Goal: Task Accomplishment & Management: Complete application form

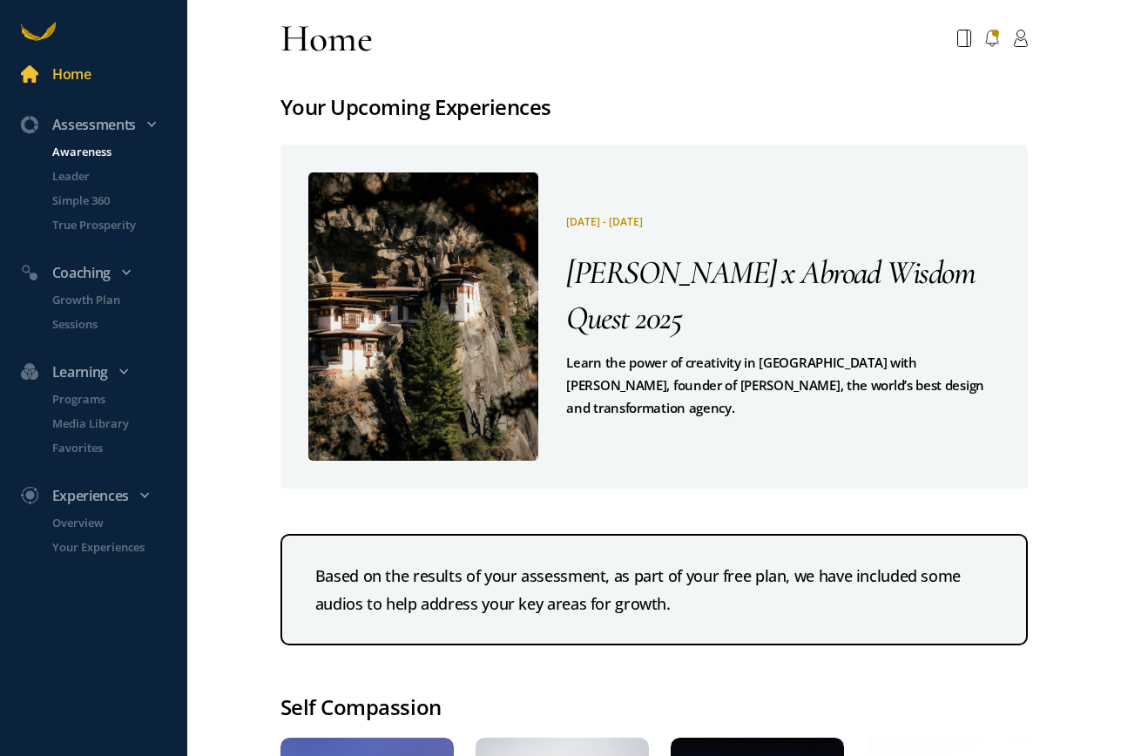
click at [84, 158] on p "Awareness" at bounding box center [117, 151] width 131 height 17
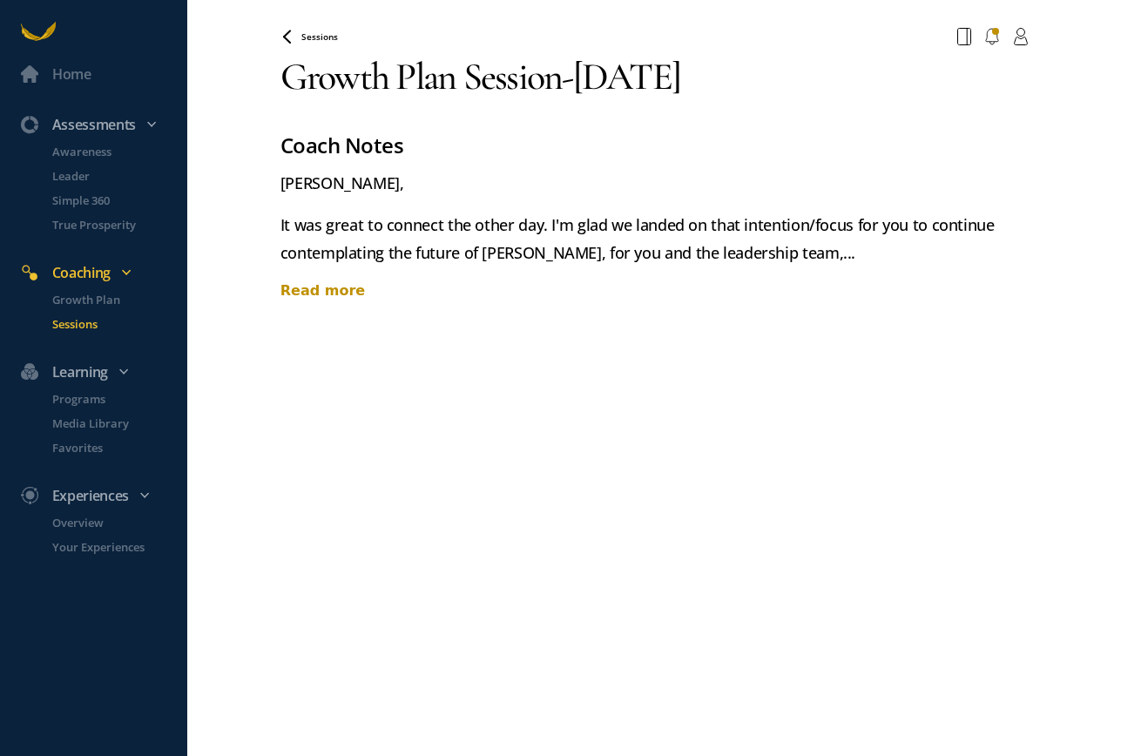
click at [318, 286] on div "Read more" at bounding box center [653, 290] width 747 height 21
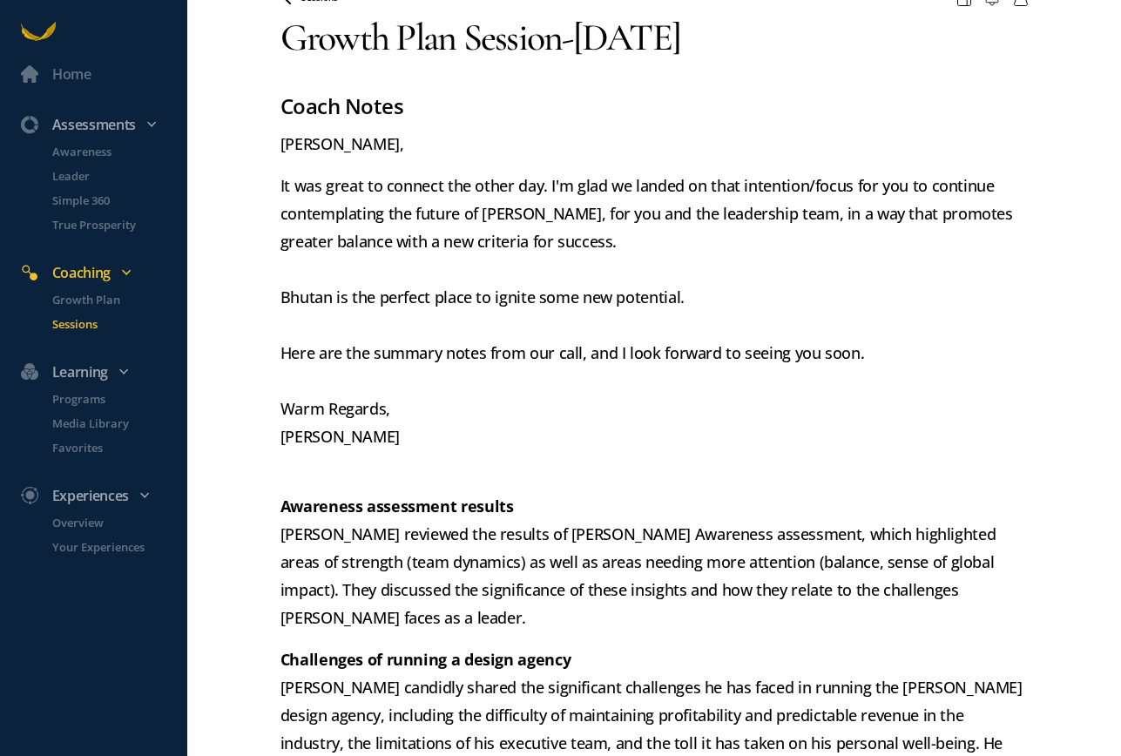
scroll to position [45, 0]
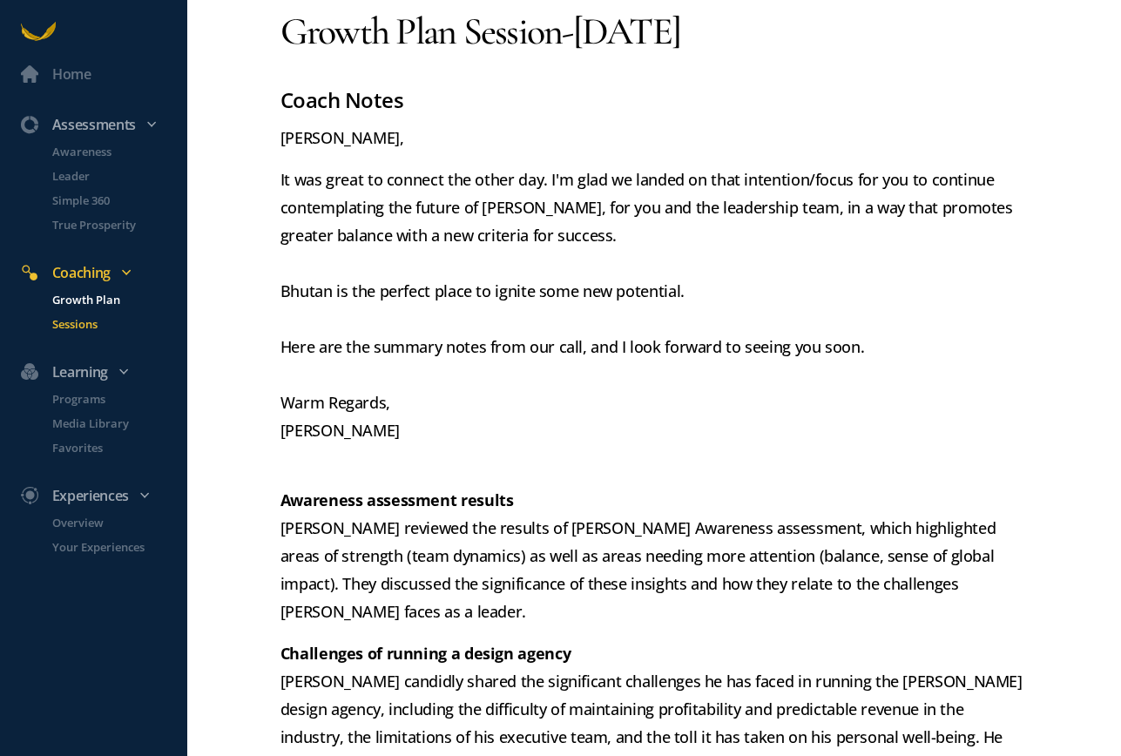
click at [91, 301] on p "Growth Plan" at bounding box center [117, 299] width 131 height 17
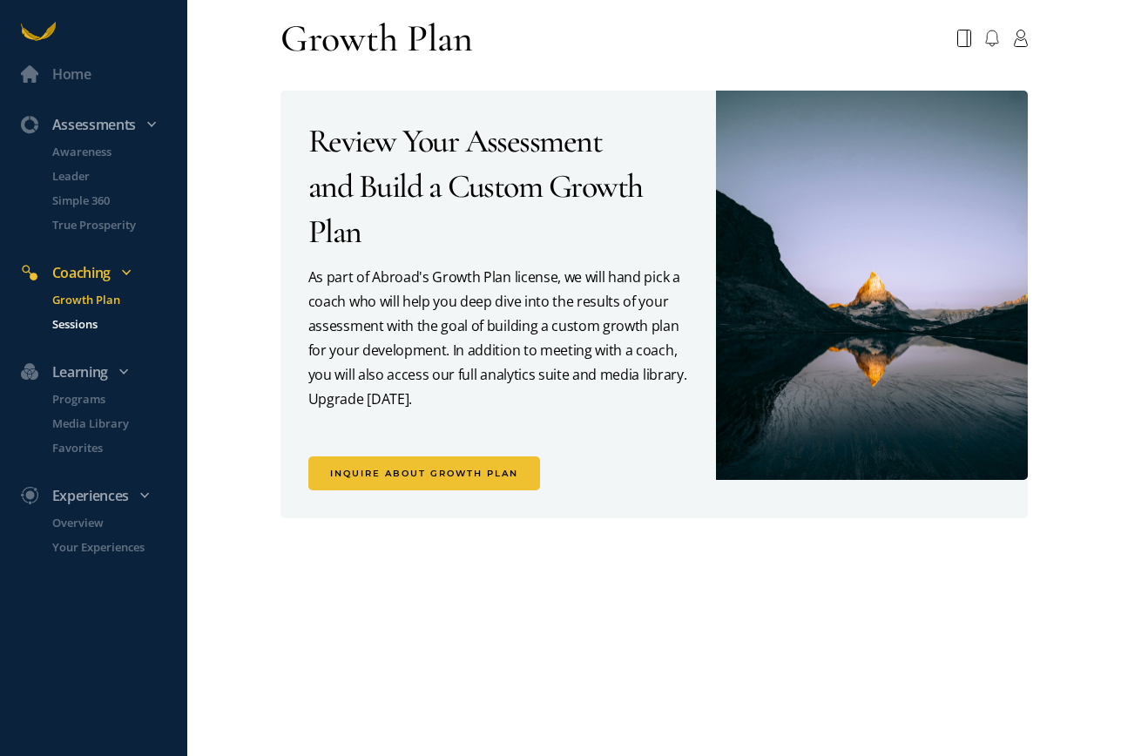
click at [78, 325] on p "Sessions" at bounding box center [117, 323] width 131 height 17
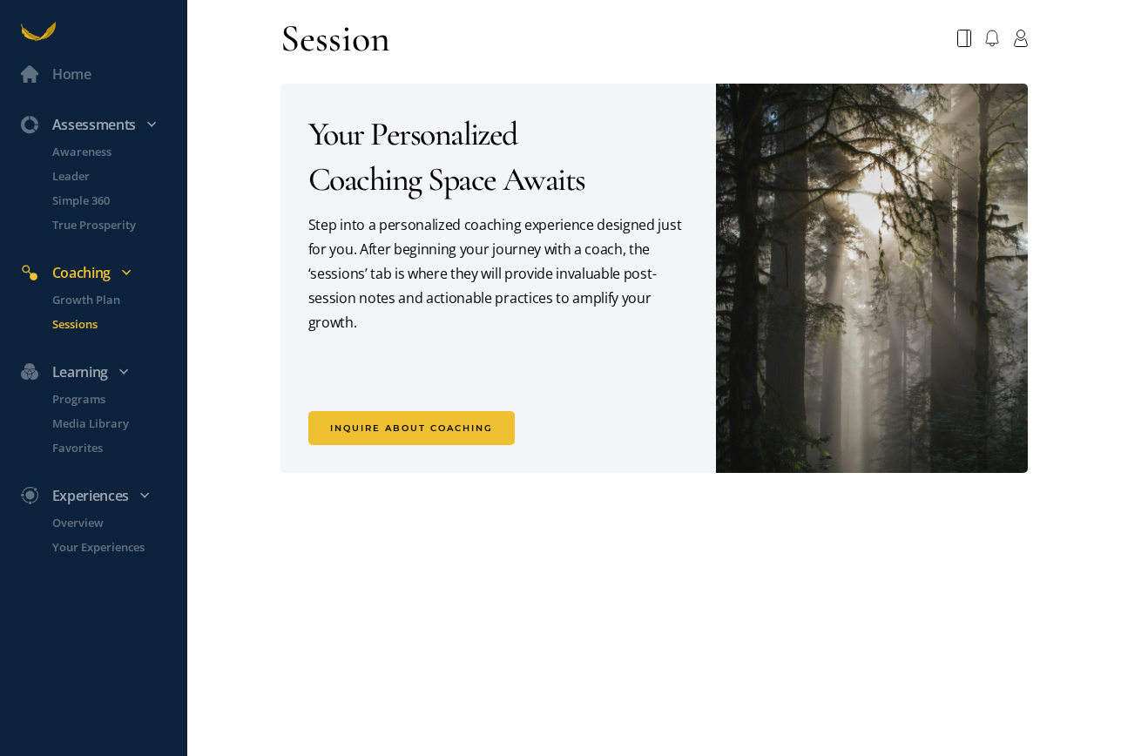
click at [75, 271] on div "Coaching" at bounding box center [102, 272] width 184 height 23
click at [78, 271] on div "Coaching" at bounding box center [102, 272] width 184 height 23
click at [83, 145] on p "Awareness" at bounding box center [117, 151] width 131 height 17
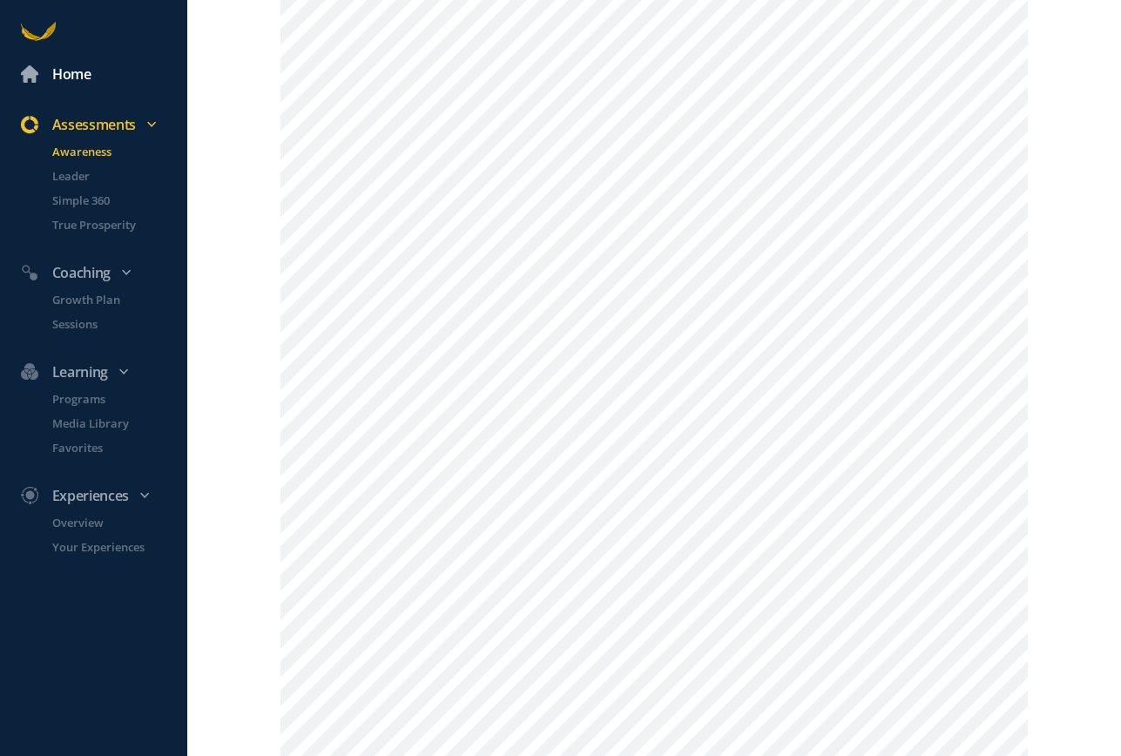
click at [81, 71] on div "Home" at bounding box center [71, 74] width 39 height 23
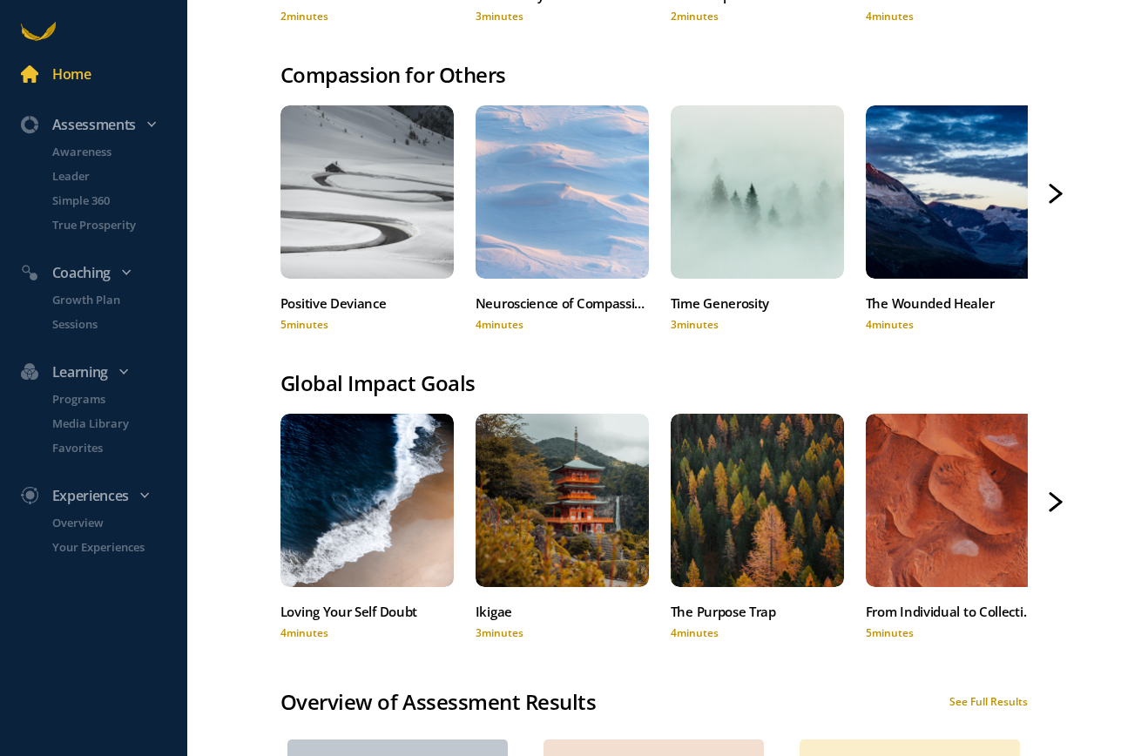
scroll to position [754, 0]
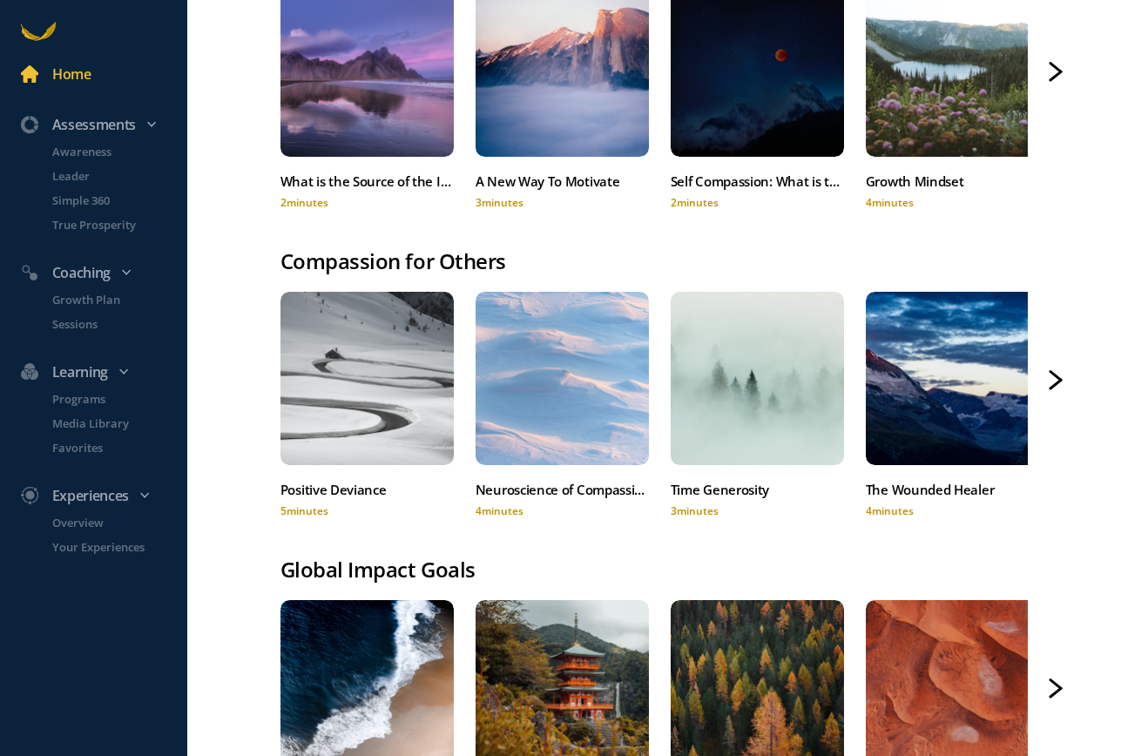
click at [227, 482] on div "Home Assessments Awareness Leader Simple 360 True Prosperity Coaching Growth Pl…" at bounding box center [560, 378] width 1121 height 756
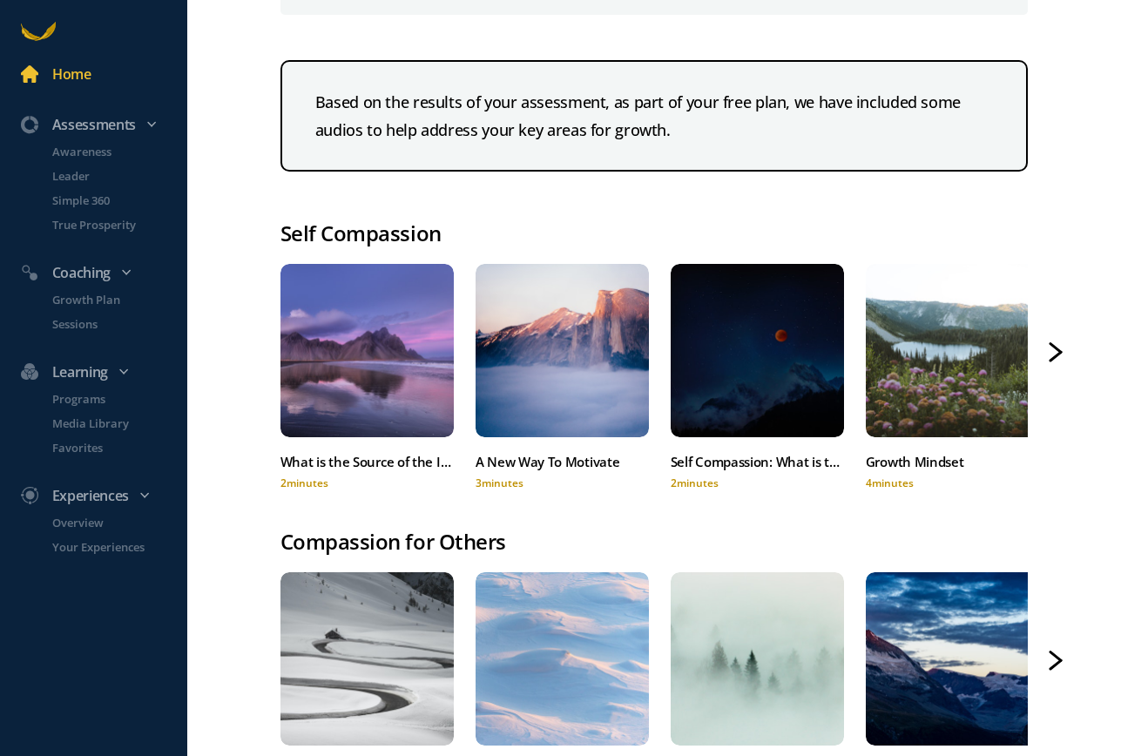
scroll to position [0, 0]
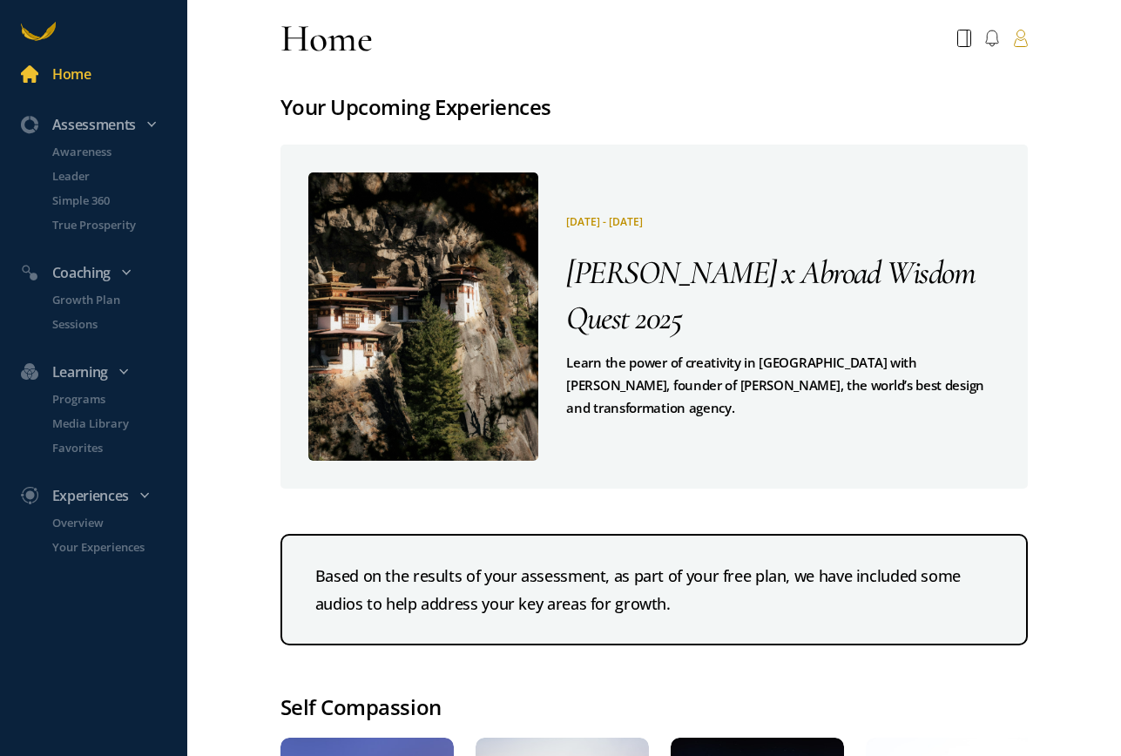
click at [1022, 35] on icon at bounding box center [1020, 38] width 15 height 17
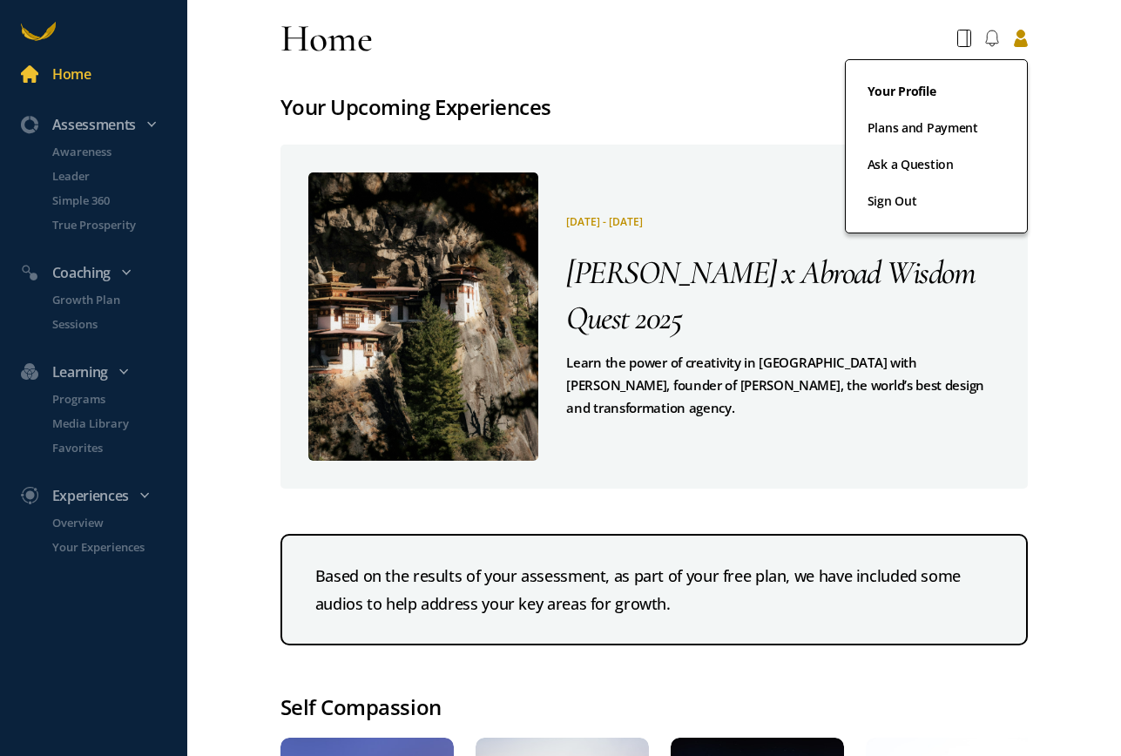
click at [908, 84] on link "Your Profile" at bounding box center [936, 99] width 138 height 37
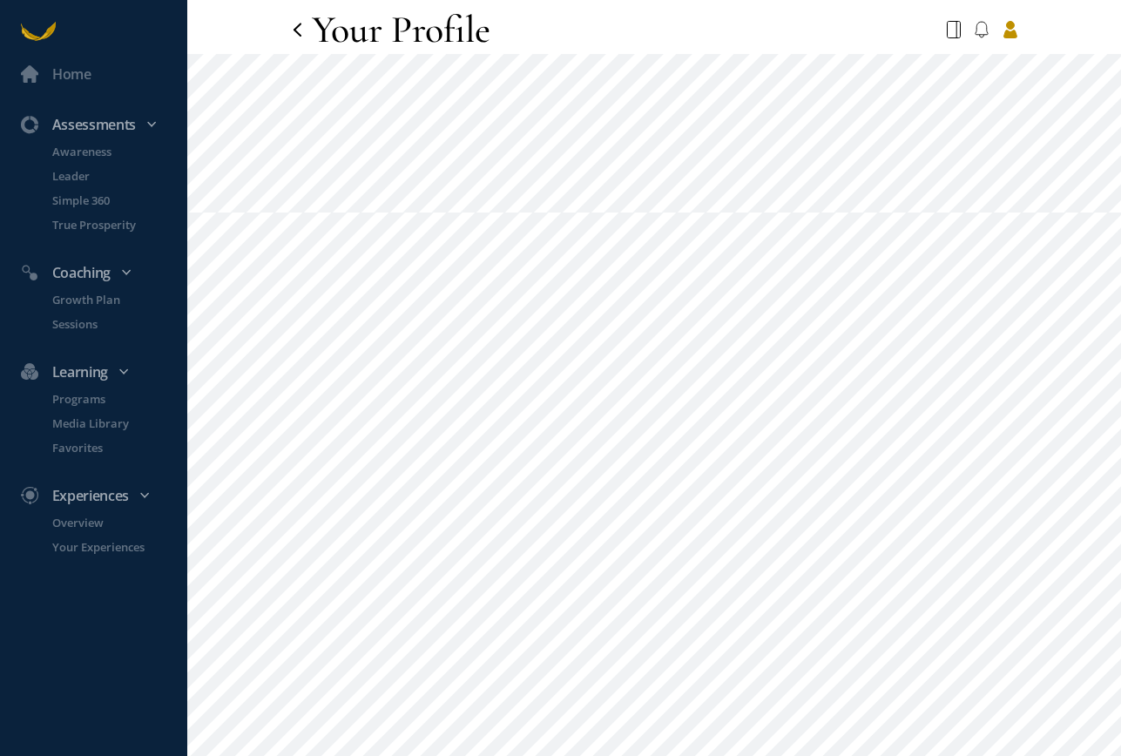
scroll to position [12, 0]
click at [960, 39] on div at bounding box center [981, 38] width 71 height 31
click at [950, 39] on icon at bounding box center [953, 38] width 14 height 17
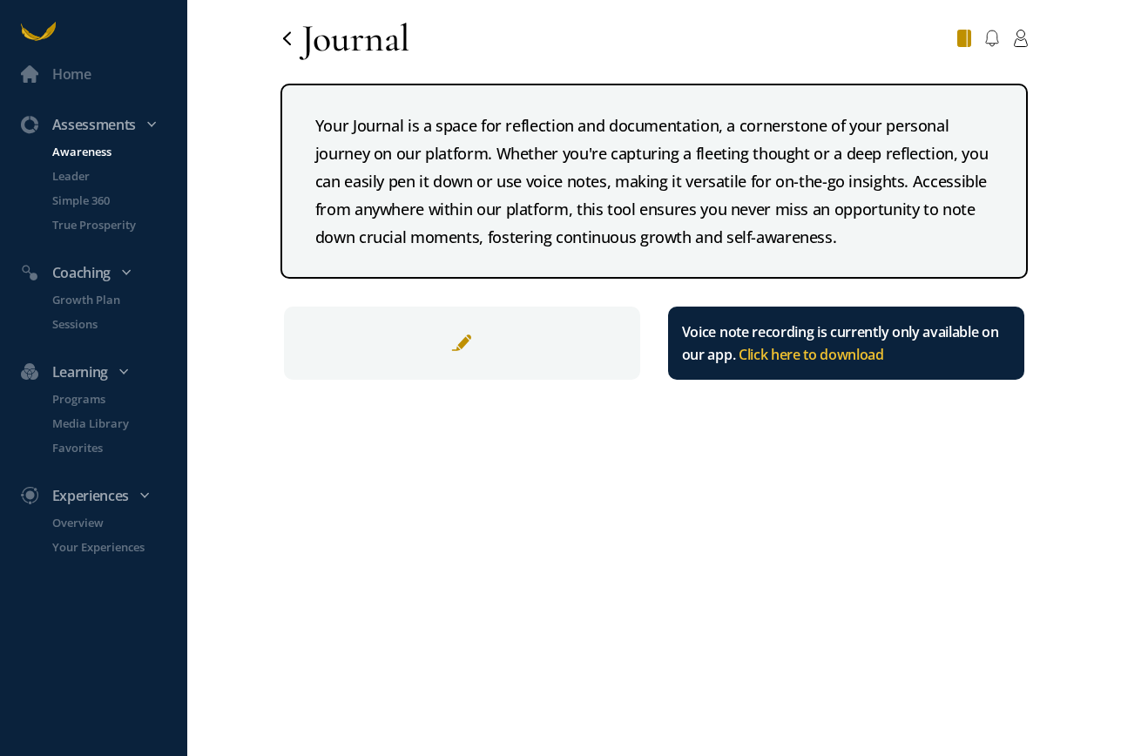
click at [92, 149] on p "Awareness" at bounding box center [117, 151] width 131 height 17
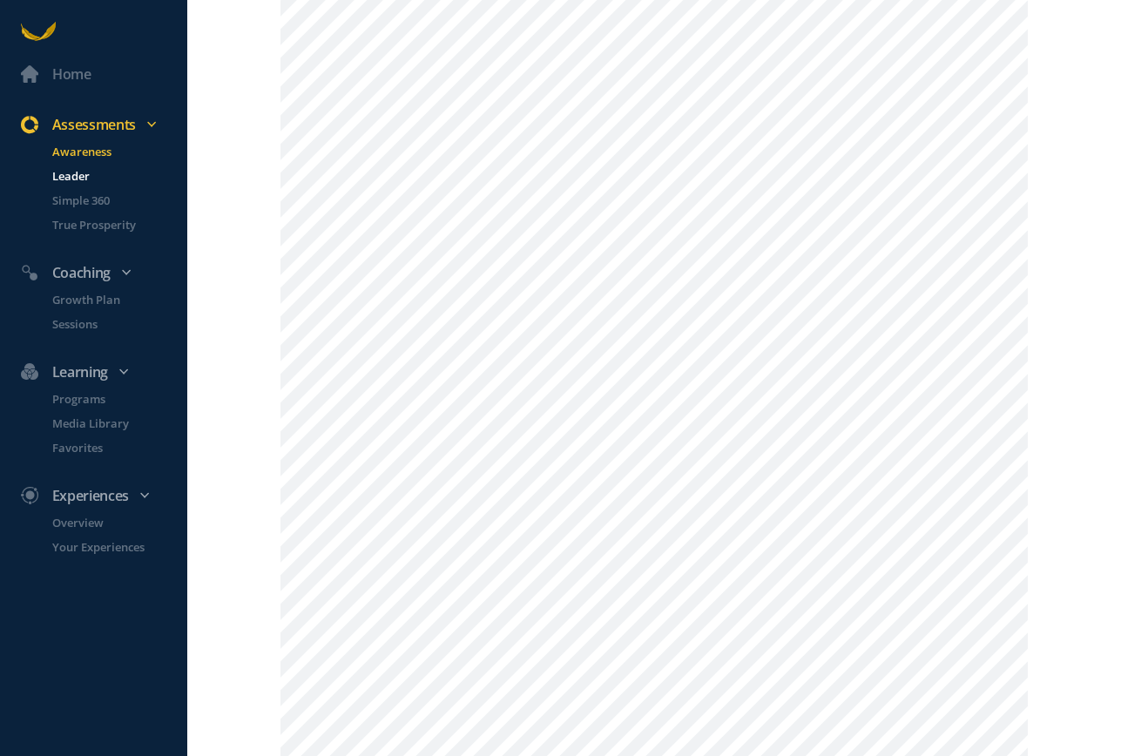
click at [81, 175] on p "Leader" at bounding box center [117, 175] width 131 height 17
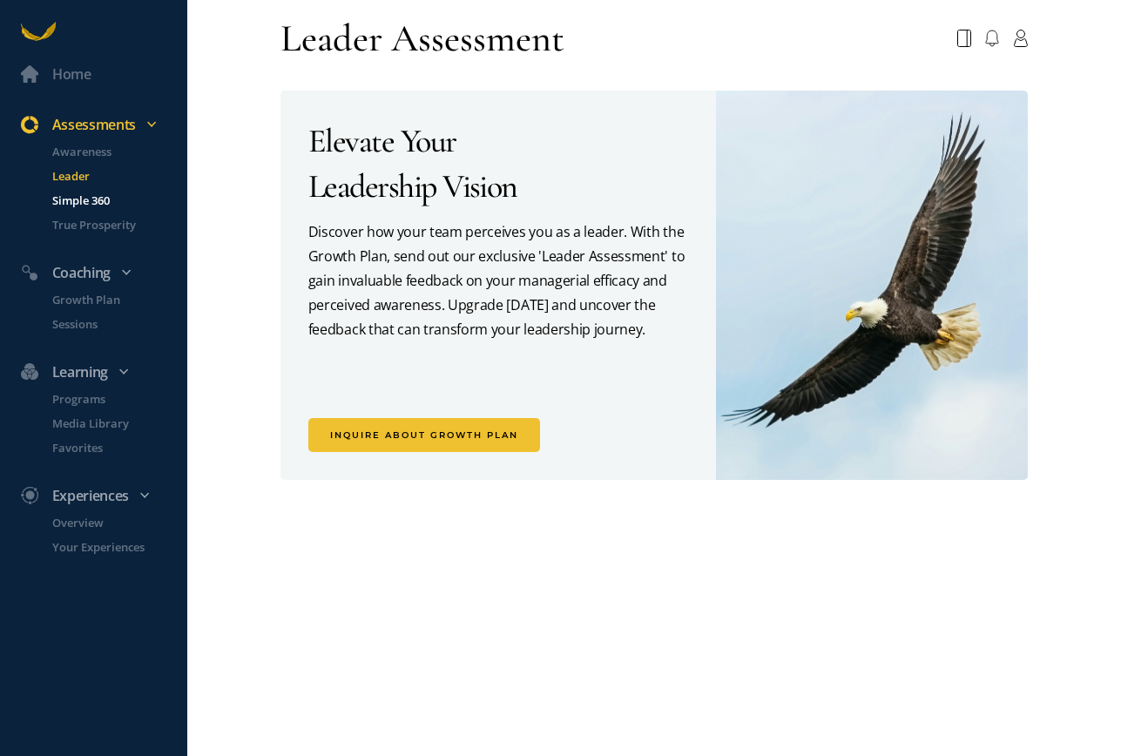
click at [77, 203] on p "Simple 360" at bounding box center [117, 200] width 131 height 17
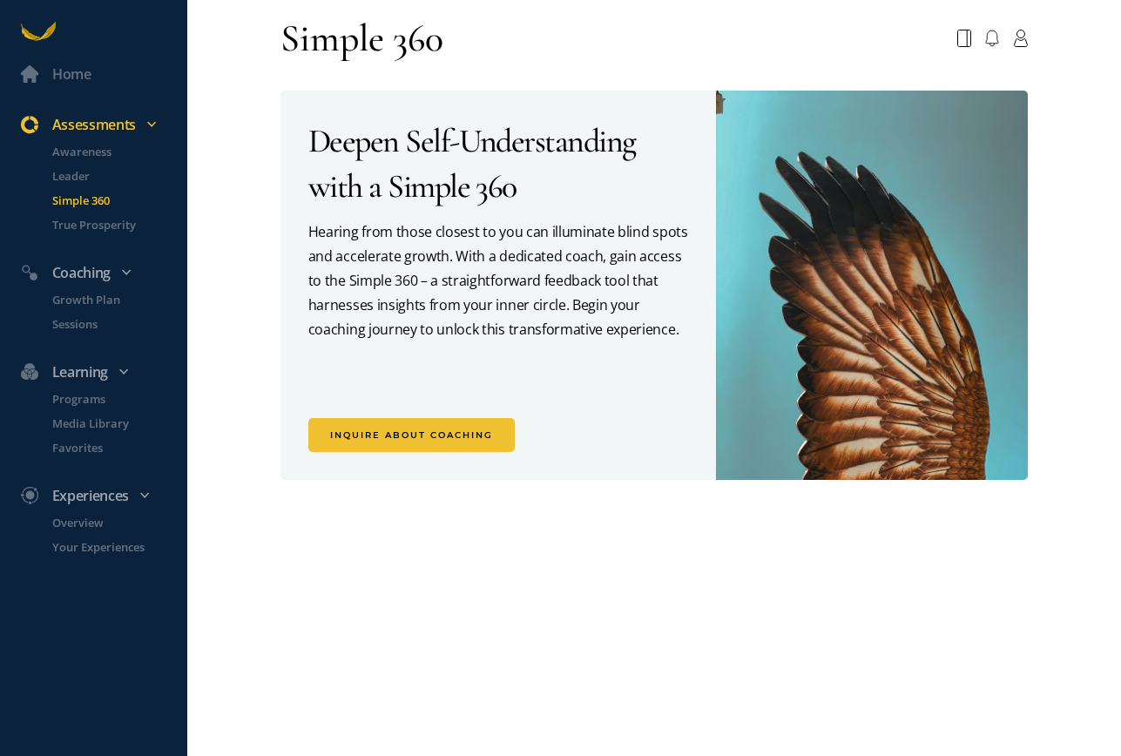
click at [94, 233] on li "True Prosperity" at bounding box center [109, 231] width 156 height 31
click at [94, 222] on p "True Prosperity" at bounding box center [117, 224] width 131 height 17
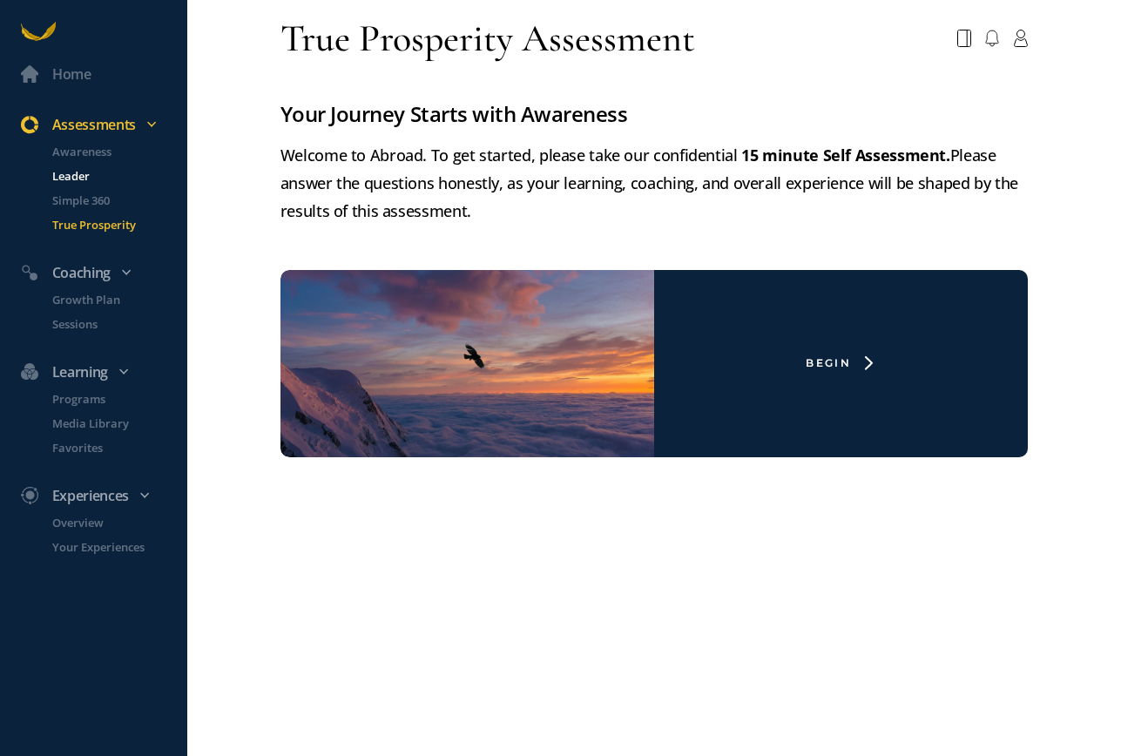
click at [71, 173] on p "Leader" at bounding box center [117, 175] width 131 height 17
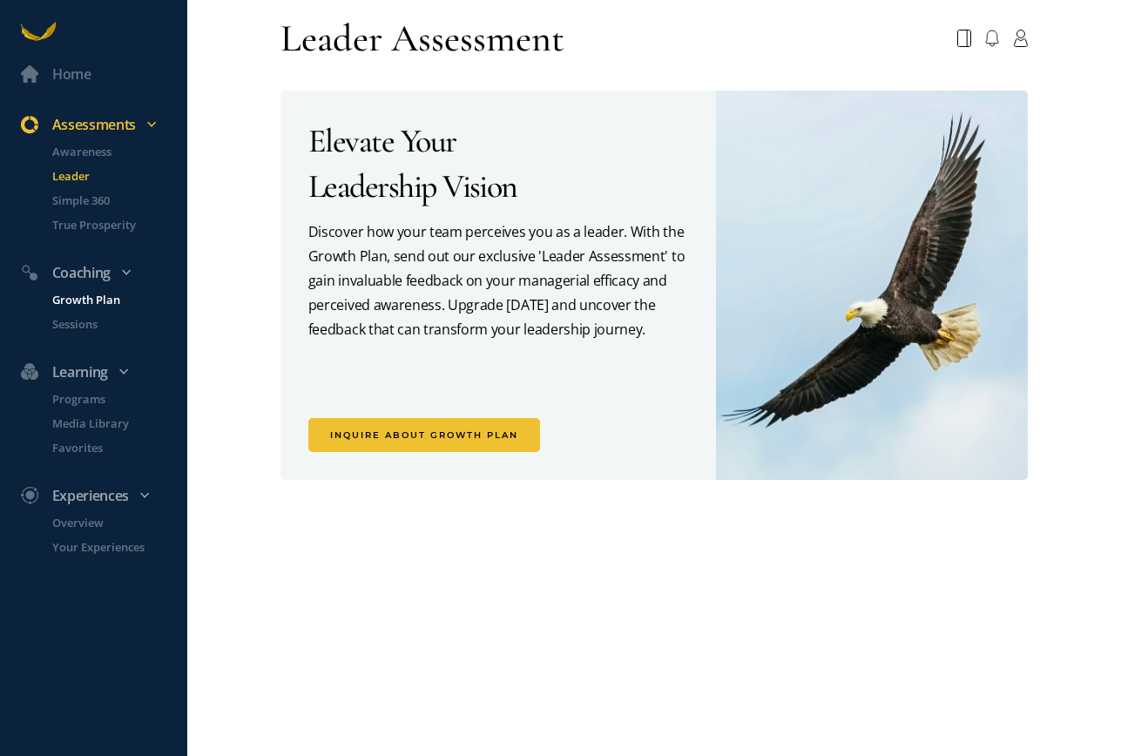
click at [82, 304] on p "Growth Plan" at bounding box center [117, 299] width 131 height 17
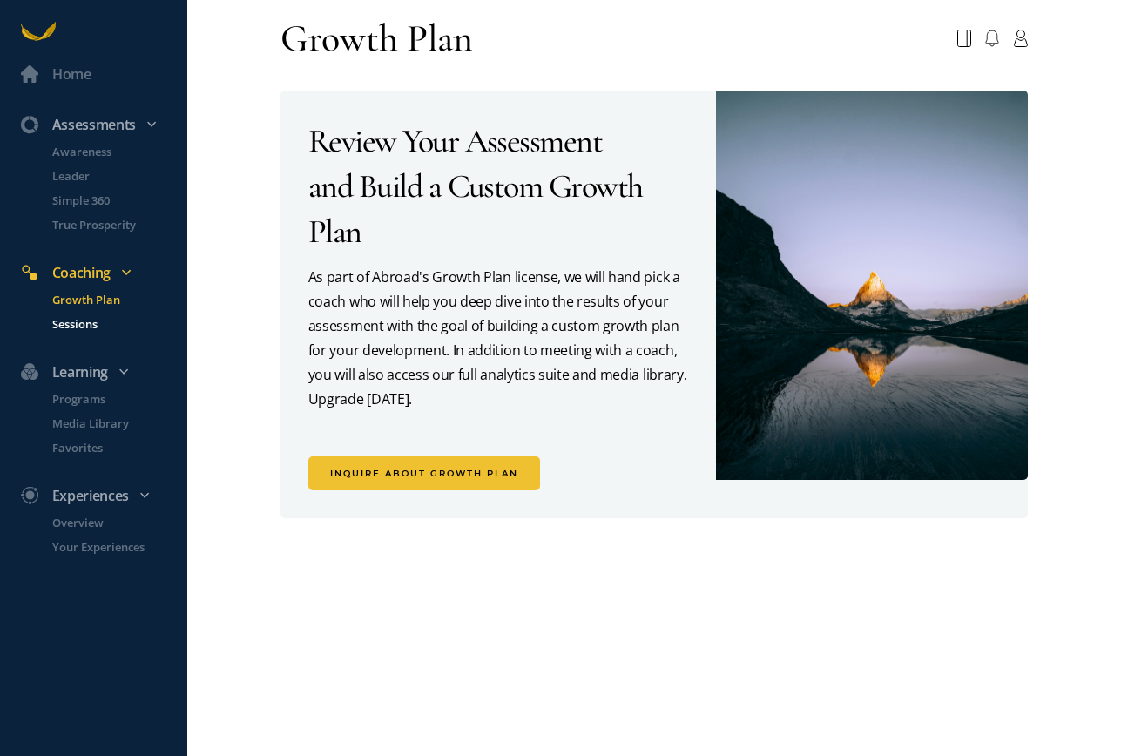
click at [79, 327] on p "Sessions" at bounding box center [117, 323] width 131 height 17
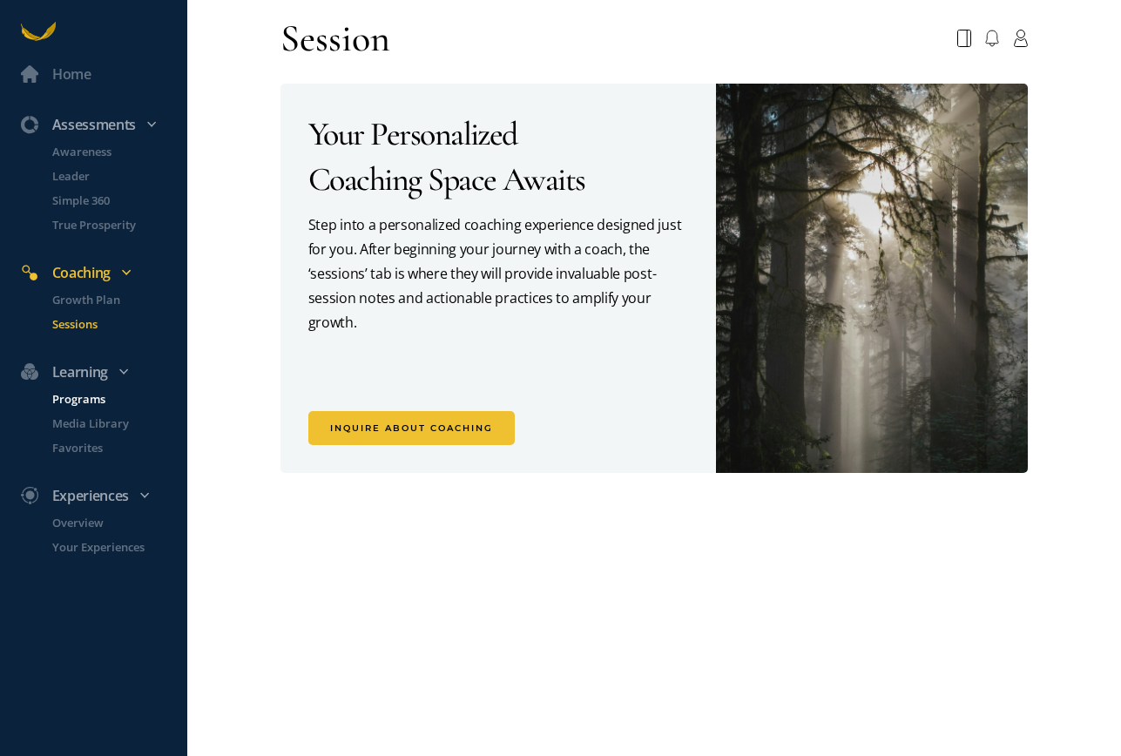
click at [82, 400] on p "Programs" at bounding box center [117, 398] width 131 height 17
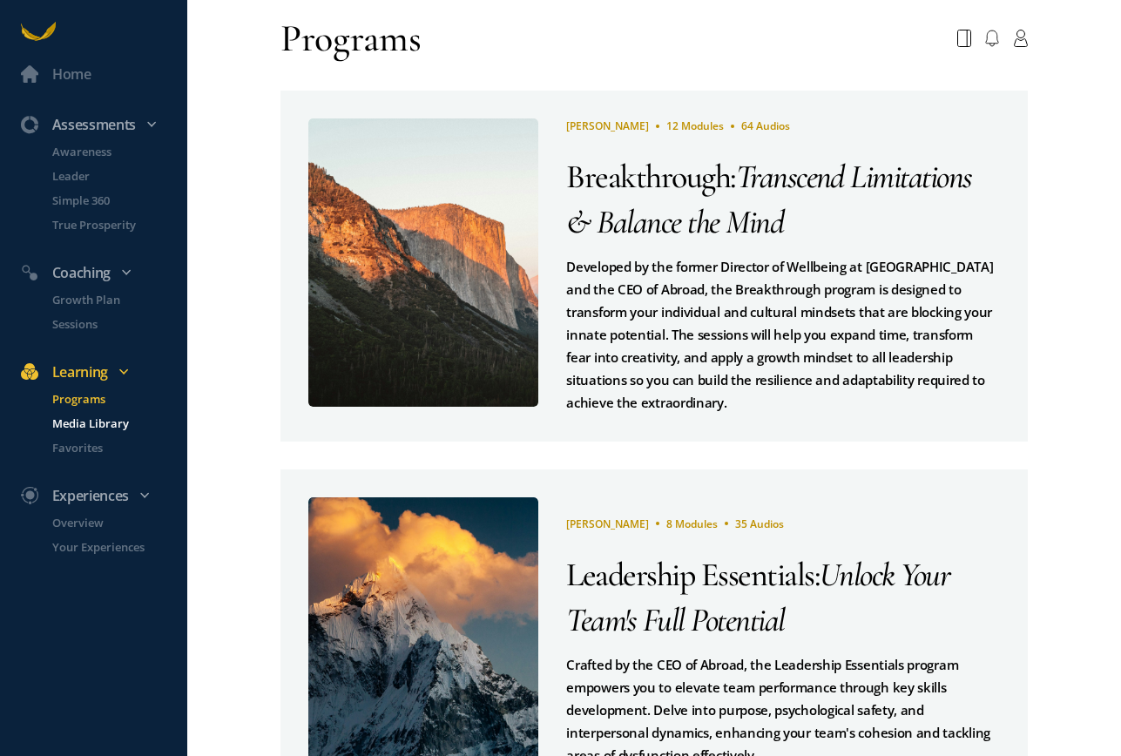
click at [83, 421] on p "Media Library" at bounding box center [117, 422] width 131 height 17
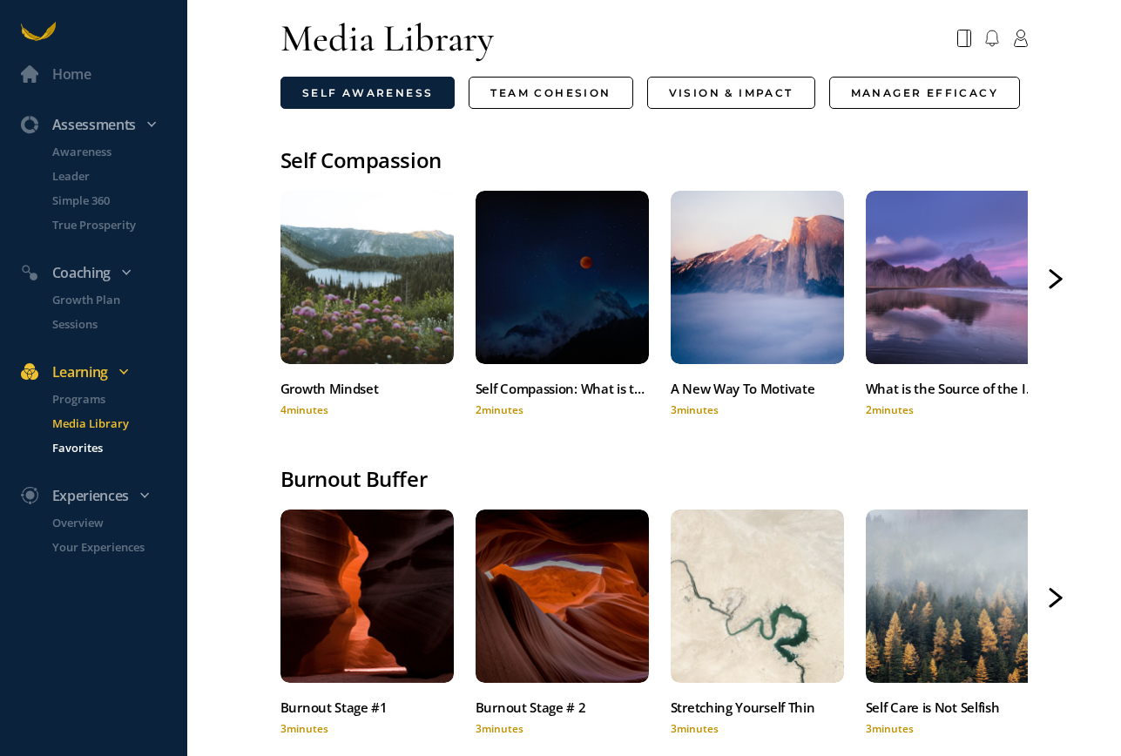
click at [84, 448] on p "Favorites" at bounding box center [117, 447] width 131 height 17
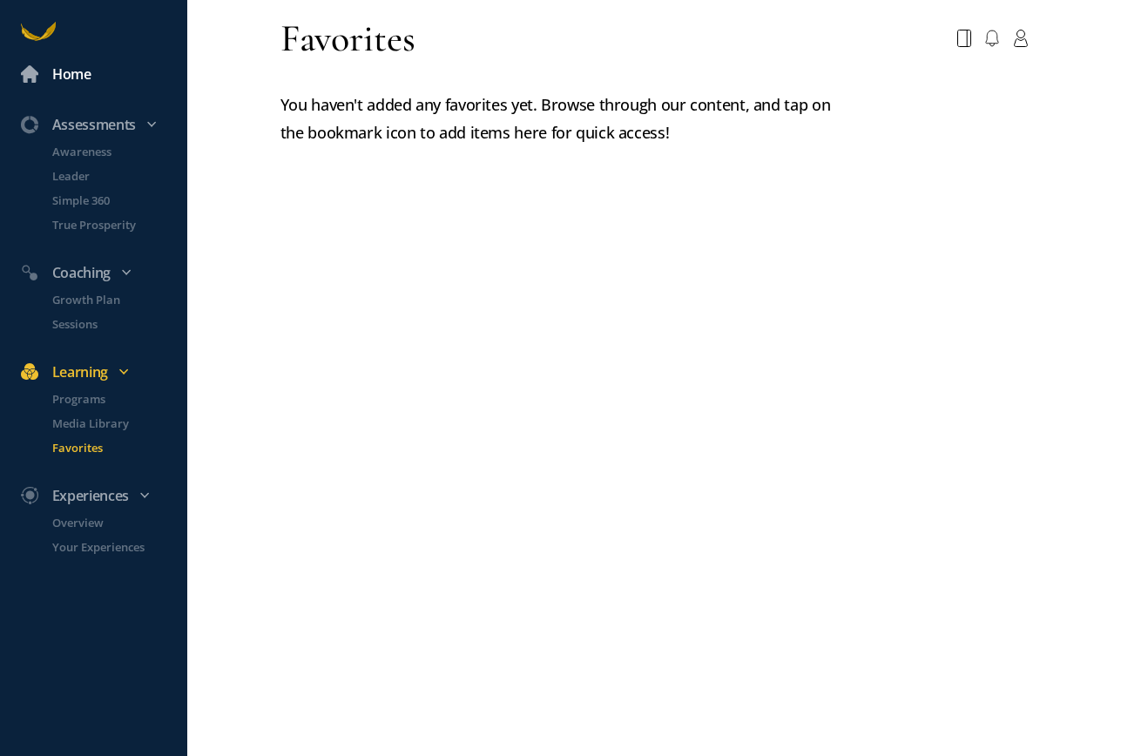
click at [56, 84] on div "Home" at bounding box center [71, 74] width 39 height 23
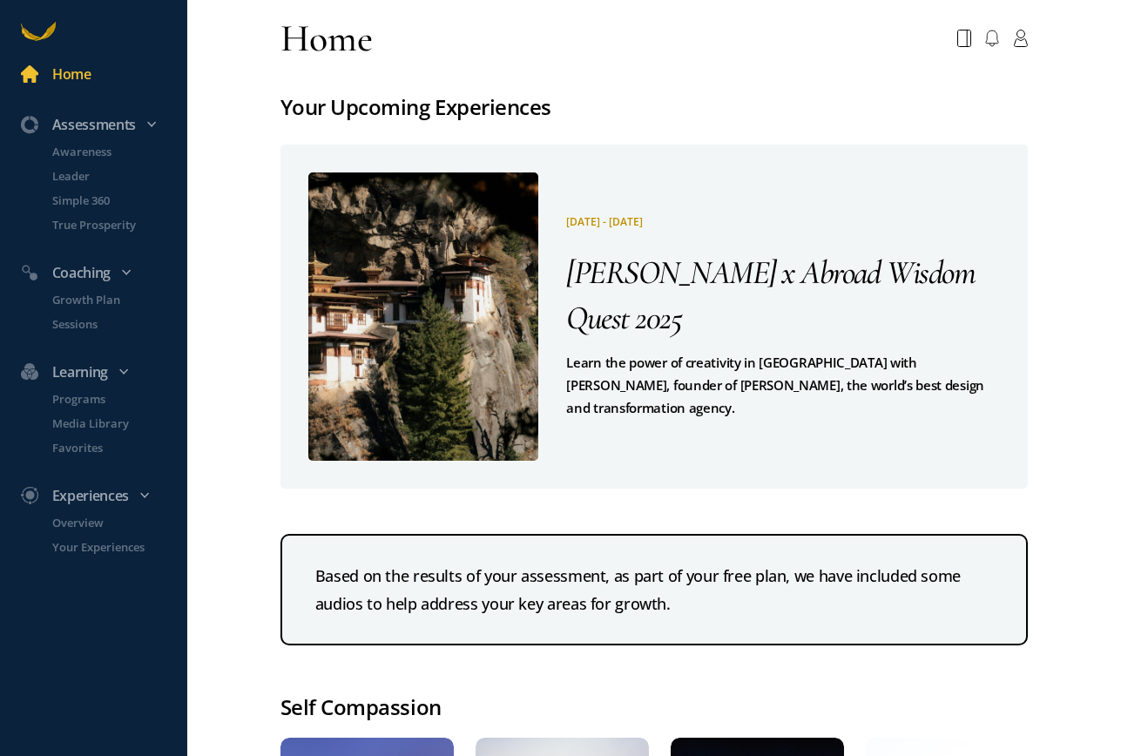
click at [818, 351] on pre "Learn the power of creativity in [GEOGRAPHIC_DATA] with [PERSON_NAME], founder …" at bounding box center [782, 385] width 433 height 68
click at [820, 368] on pre "Learn the power of creativity in [GEOGRAPHIC_DATA] with [PERSON_NAME], founder …" at bounding box center [782, 385] width 433 height 68
click at [410, 371] on div at bounding box center [423, 316] width 231 height 288
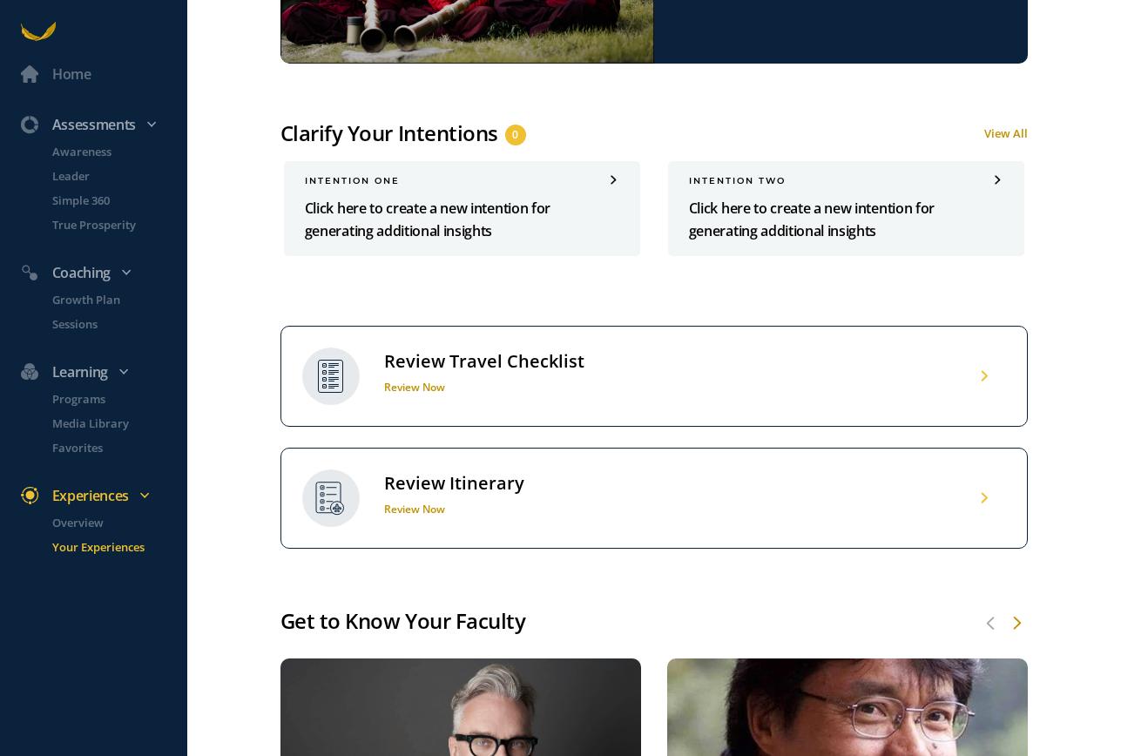
scroll to position [494, 0]
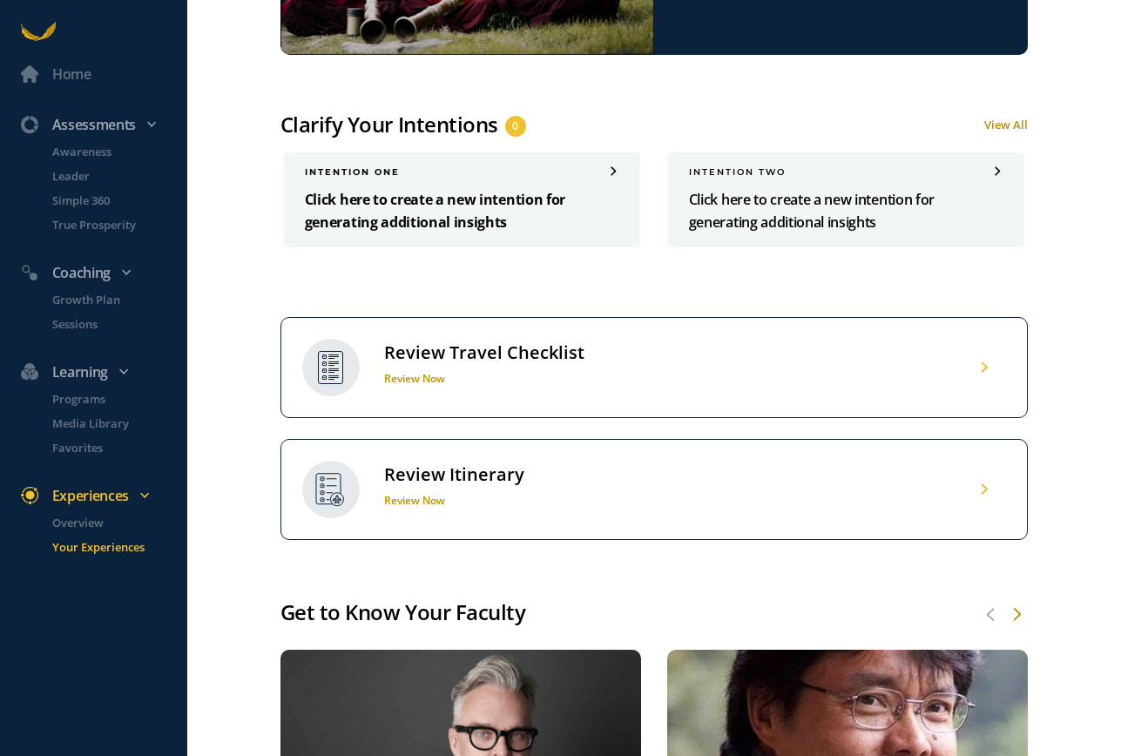
click at [408, 233] on p "Click here to create a new intention for generating additional insights" at bounding box center [462, 210] width 314 height 45
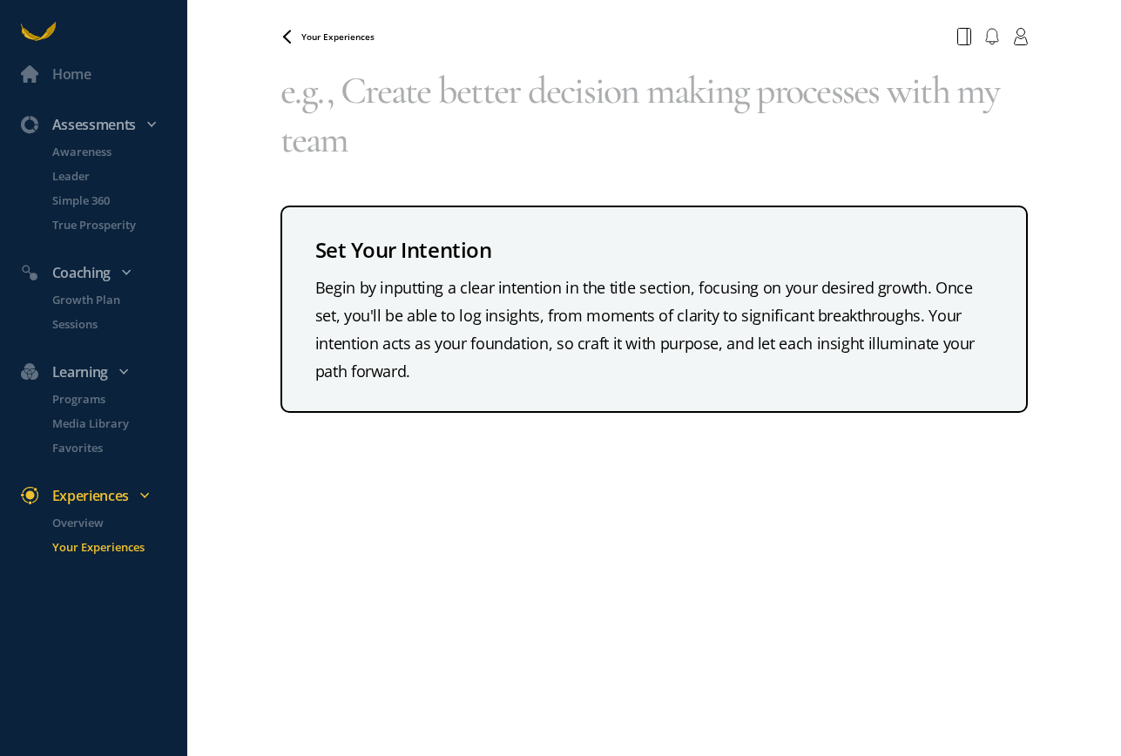
click at [742, 343] on div "Begin by inputting a clear intention in the title section, focusing on your des…" at bounding box center [653, 328] width 677 height 111
click at [829, 117] on textarea at bounding box center [653, 114] width 747 height 125
paste textarea "Discovering a new vision and worldview to guide the next chapter of your life"
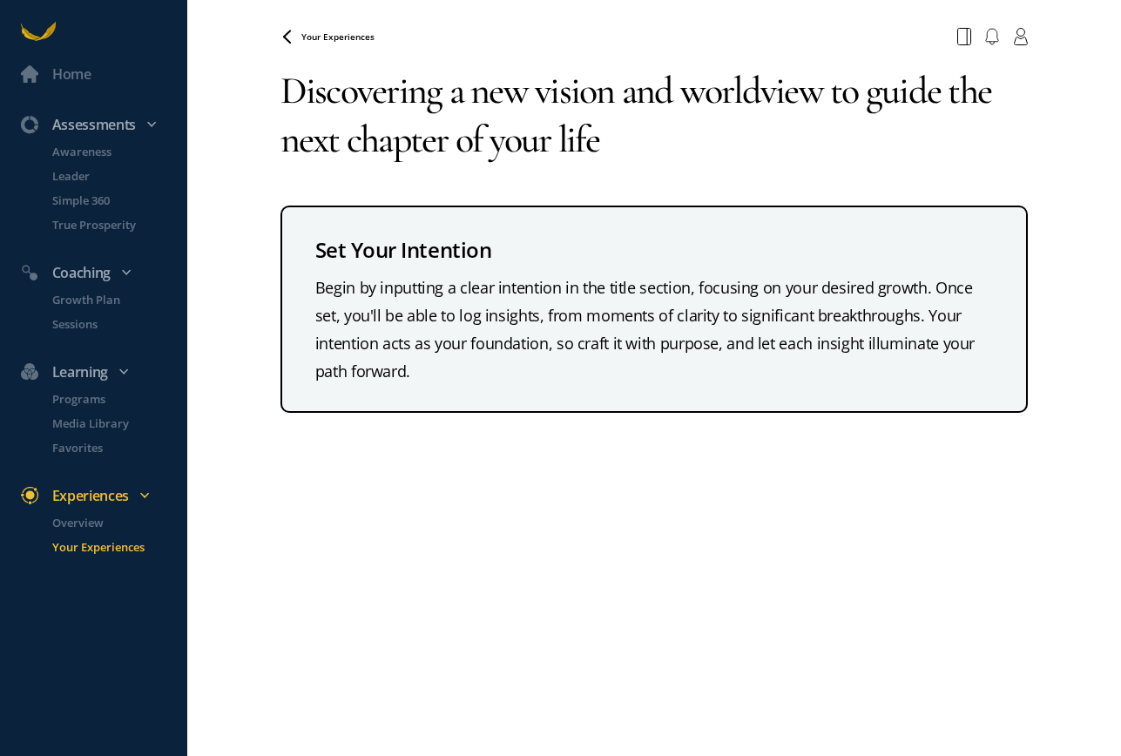
type textarea "Discovering a new vision and worldview to guide the next chapter of your life"
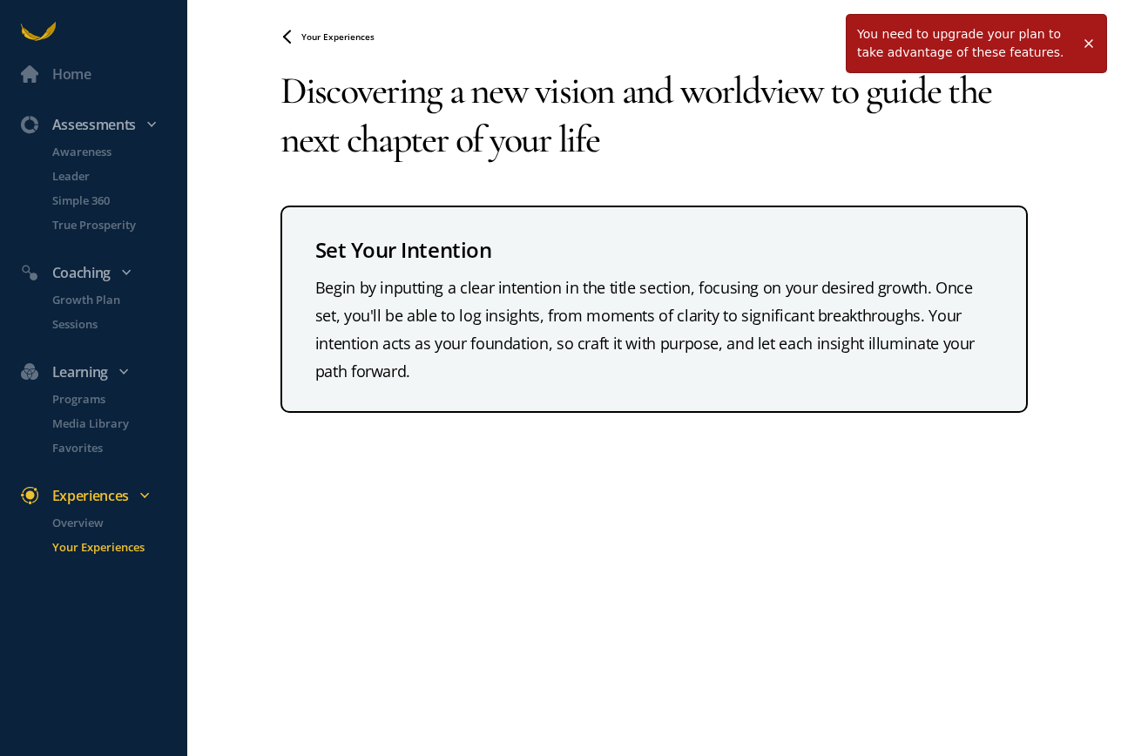
click at [1089, 42] on span at bounding box center [1088, 44] width 14 height 14
click at [926, 125] on textarea "Discovering a new vision and worldview to guide the next chapter of your life" at bounding box center [653, 114] width 747 height 125
click at [1089, 44] on span at bounding box center [1088, 44] width 14 height 14
click at [1095, 39] on span at bounding box center [1088, 44] width 14 height 14
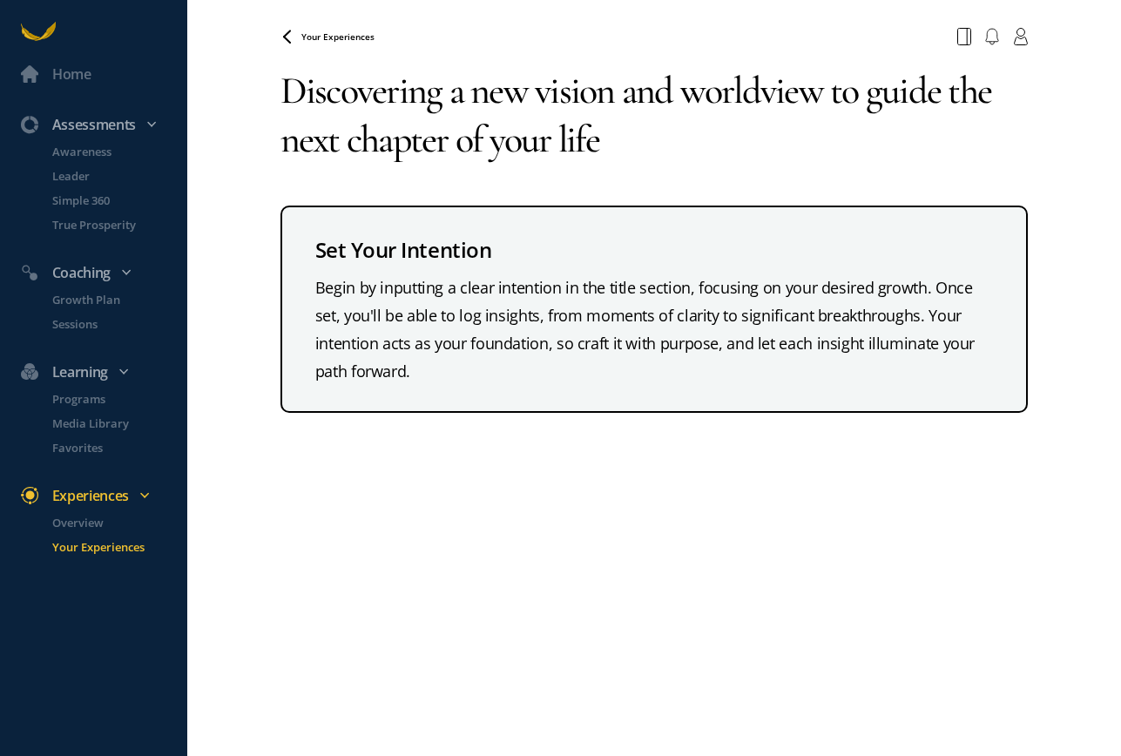
click at [306, 35] on span "Your Experiences" at bounding box center [337, 36] width 73 height 12
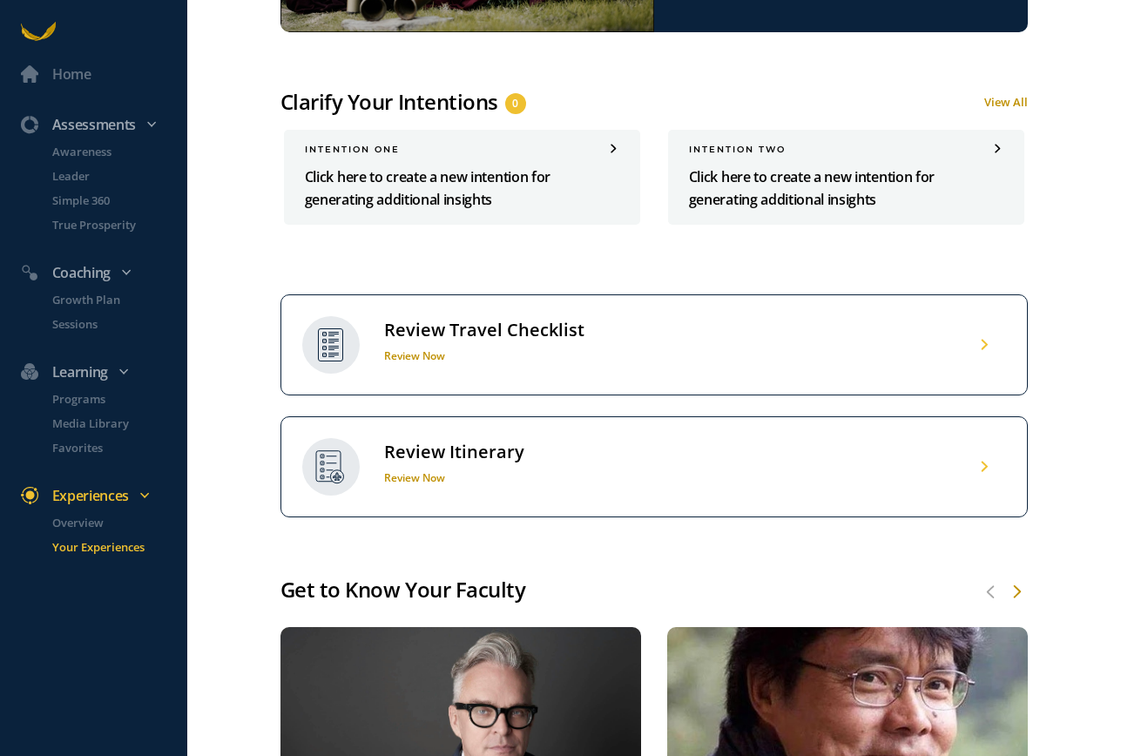
scroll to position [526, 0]
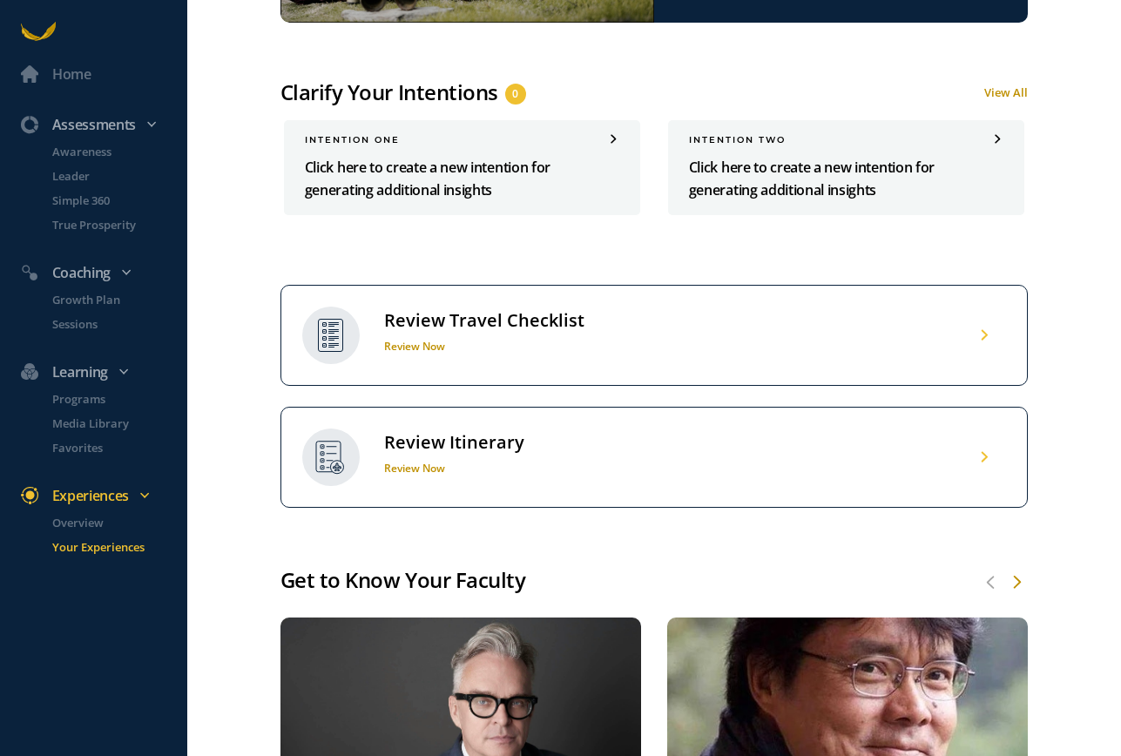
click at [515, 103] on span "0" at bounding box center [515, 93] width 6 height 17
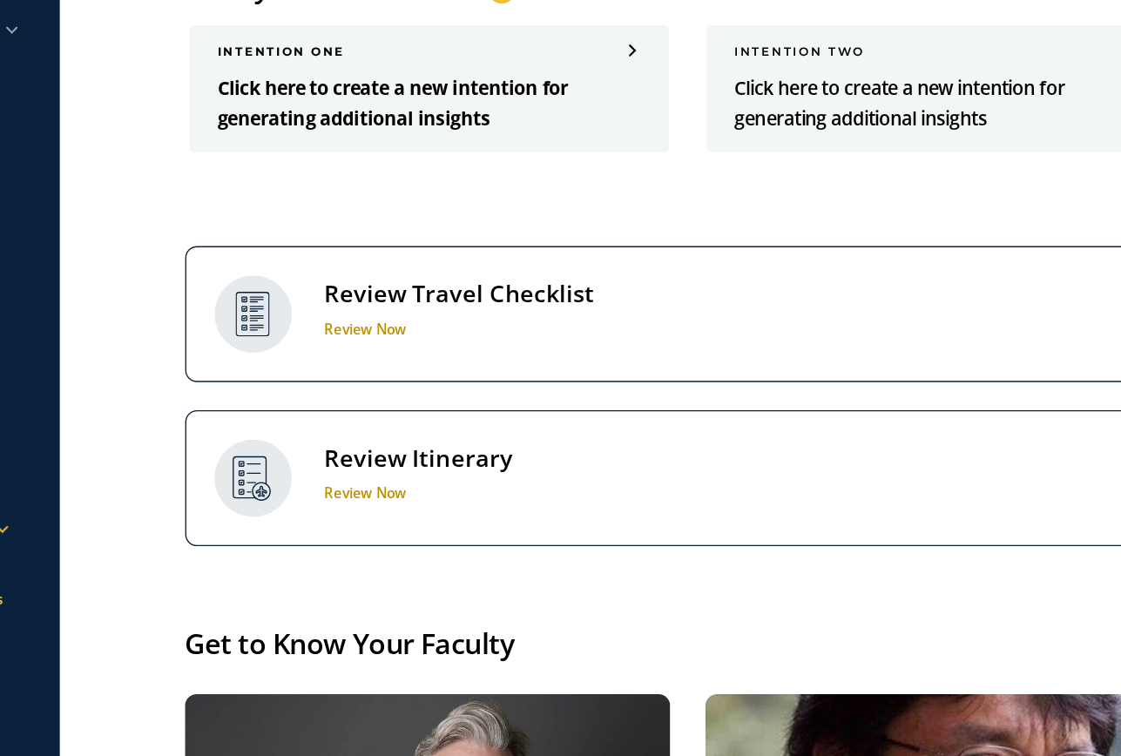
click at [452, 201] on p "Click here to create a new intention for generating additional insights" at bounding box center [462, 178] width 314 height 45
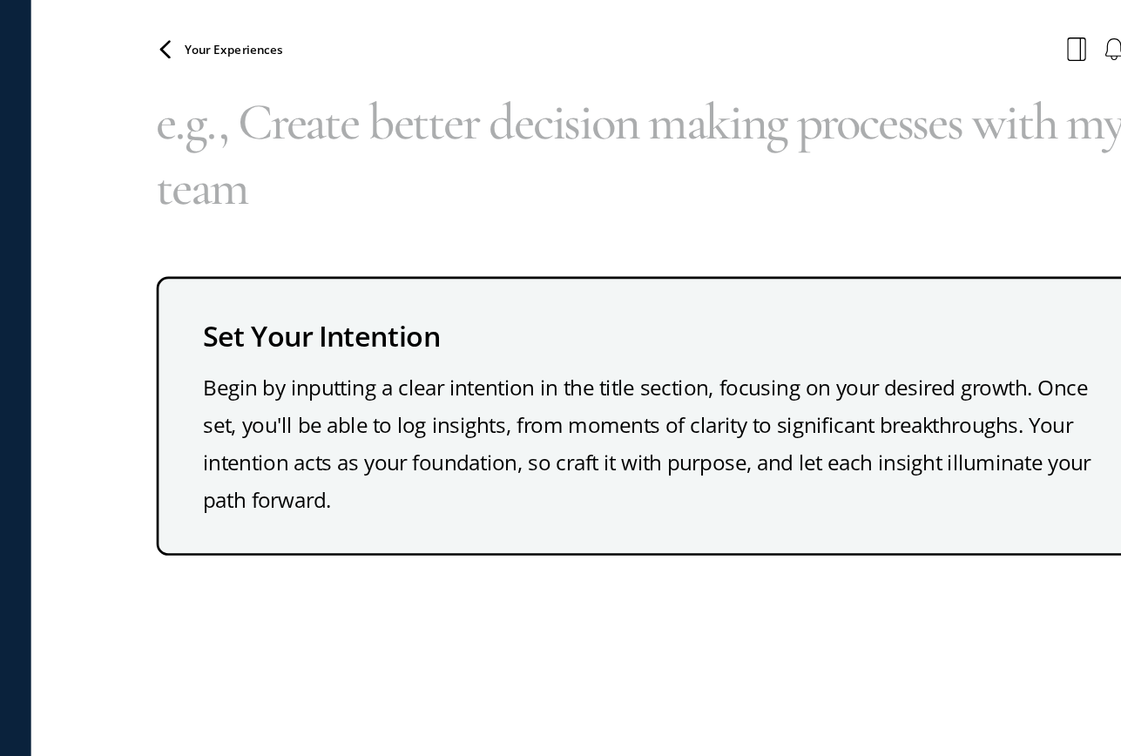
click at [354, 103] on textarea at bounding box center [653, 114] width 747 height 125
paste textarea "What is my new criteria for success?"
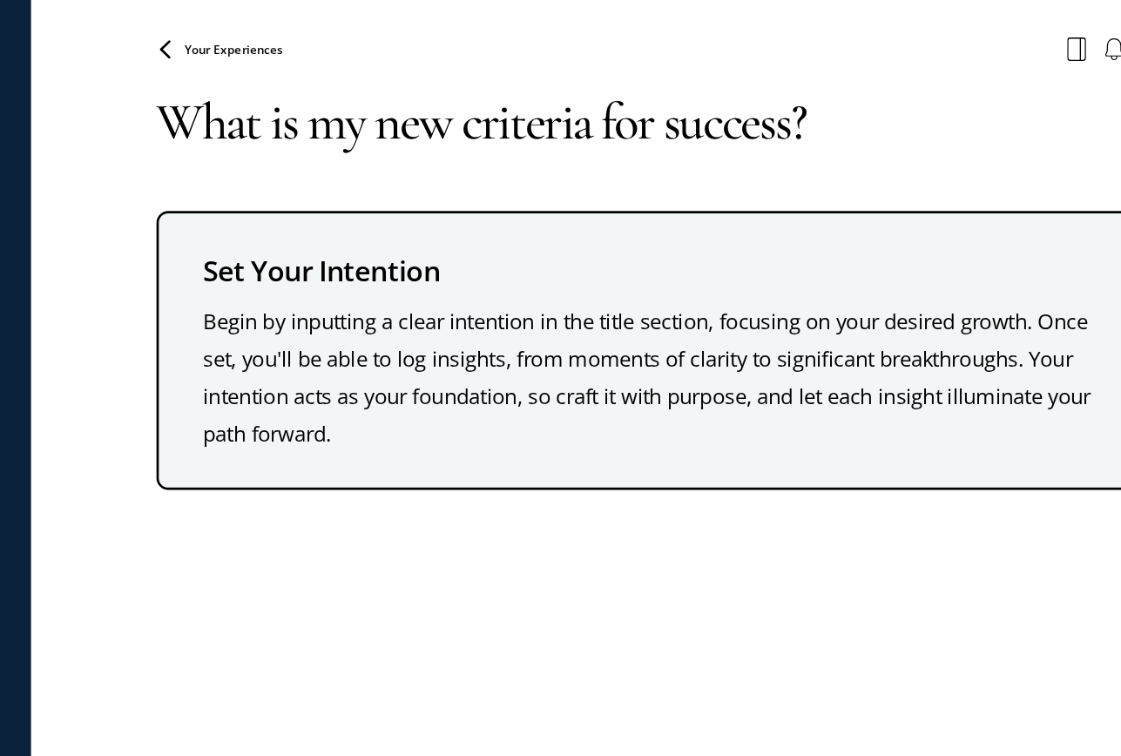
click at [854, 111] on textarea "What is my new criteria for success?" at bounding box center [653, 90] width 747 height 77
type textarea "What is my new criteria for success?"
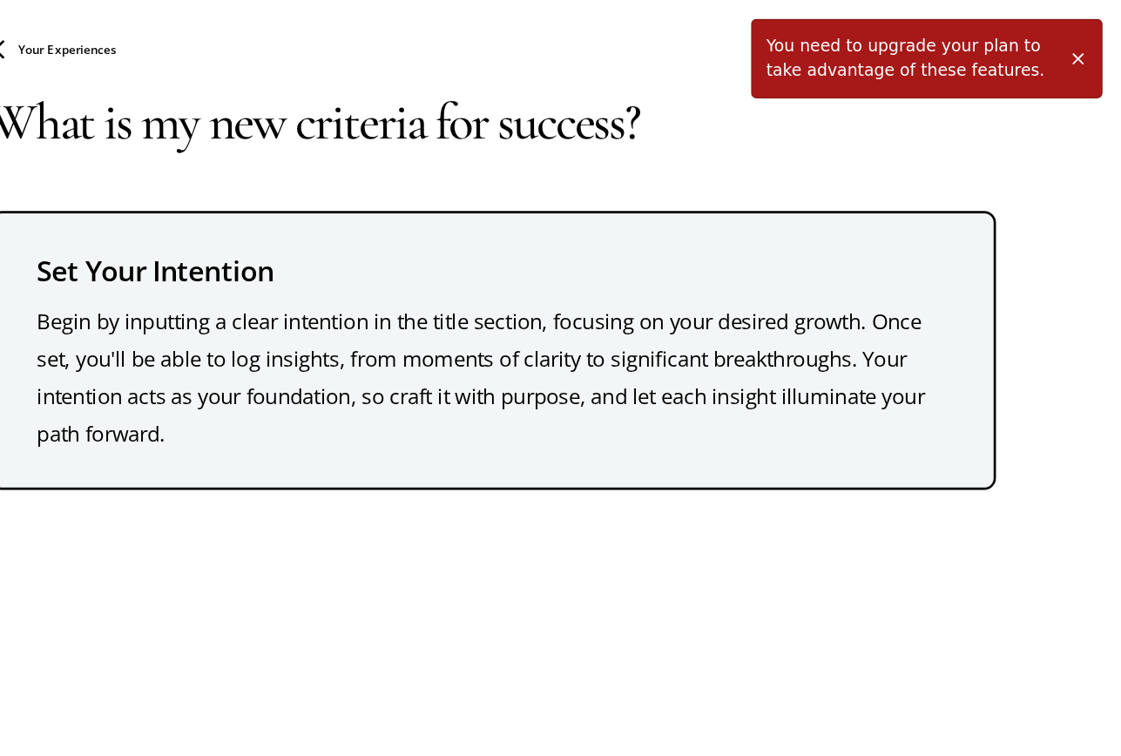
click at [1085, 46] on span at bounding box center [1088, 44] width 14 height 14
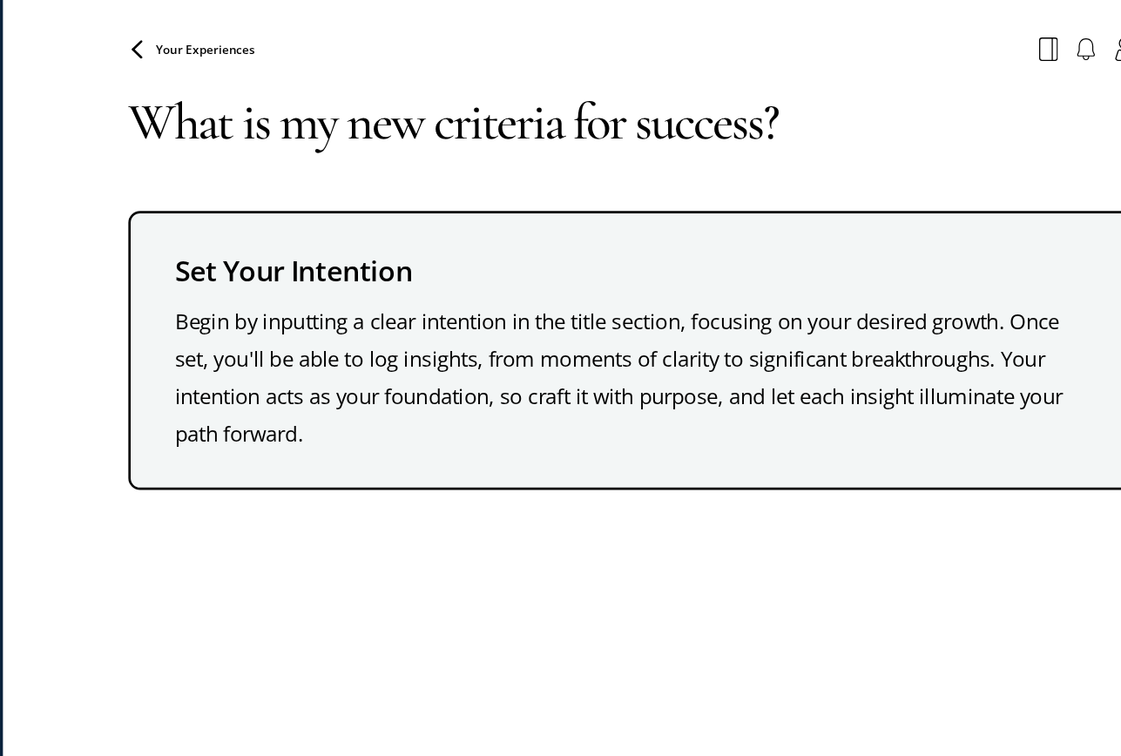
click at [316, 46] on div "Your Experiences" at bounding box center [654, 36] width 768 height 31
click at [327, 30] on div "Your Experiences" at bounding box center [327, 37] width 94 height 14
click at [327, 35] on span "Your Experiences" at bounding box center [337, 36] width 73 height 12
